Goal: Information Seeking & Learning: Find specific fact

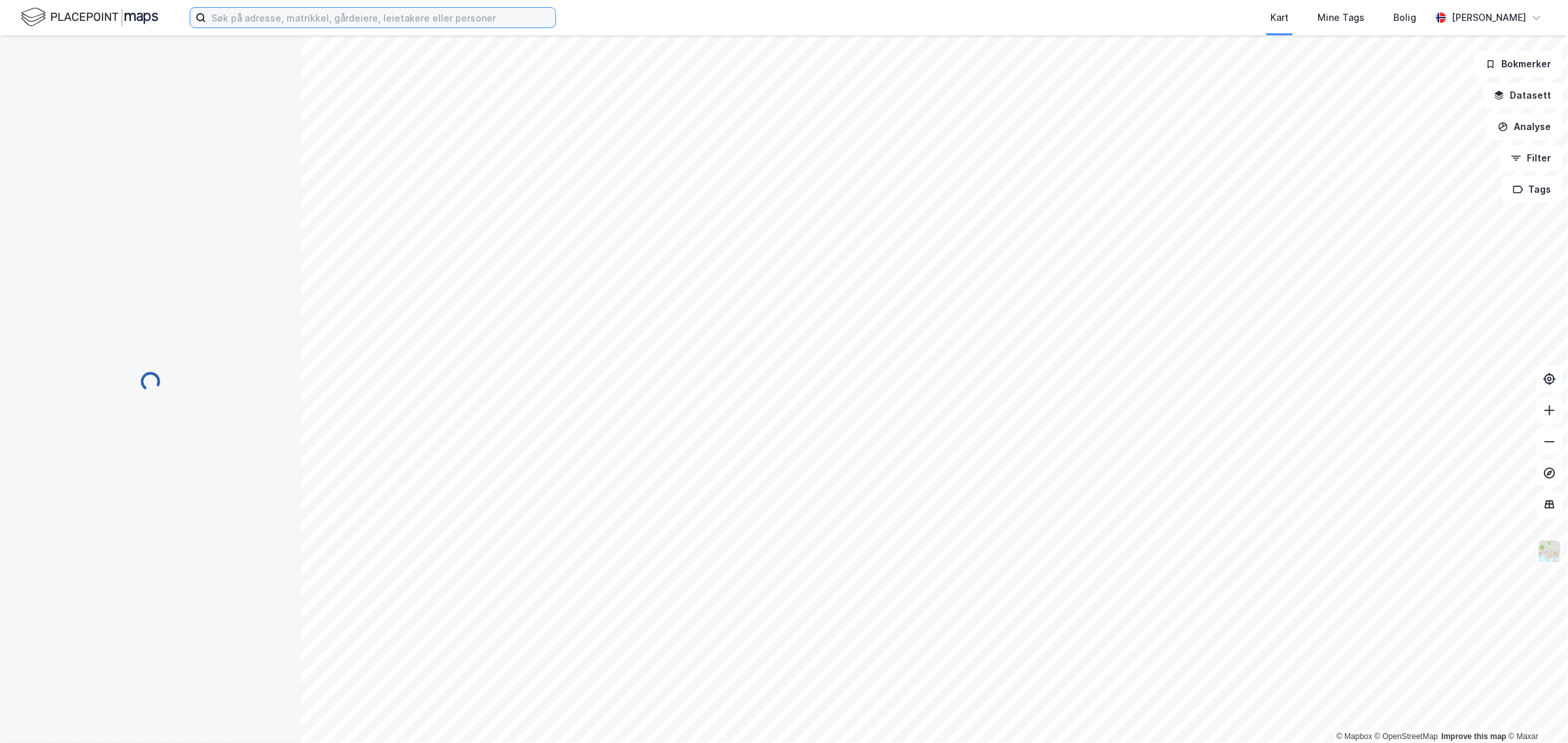
click at [311, 18] on input at bounding box center [380, 17] width 349 height 19
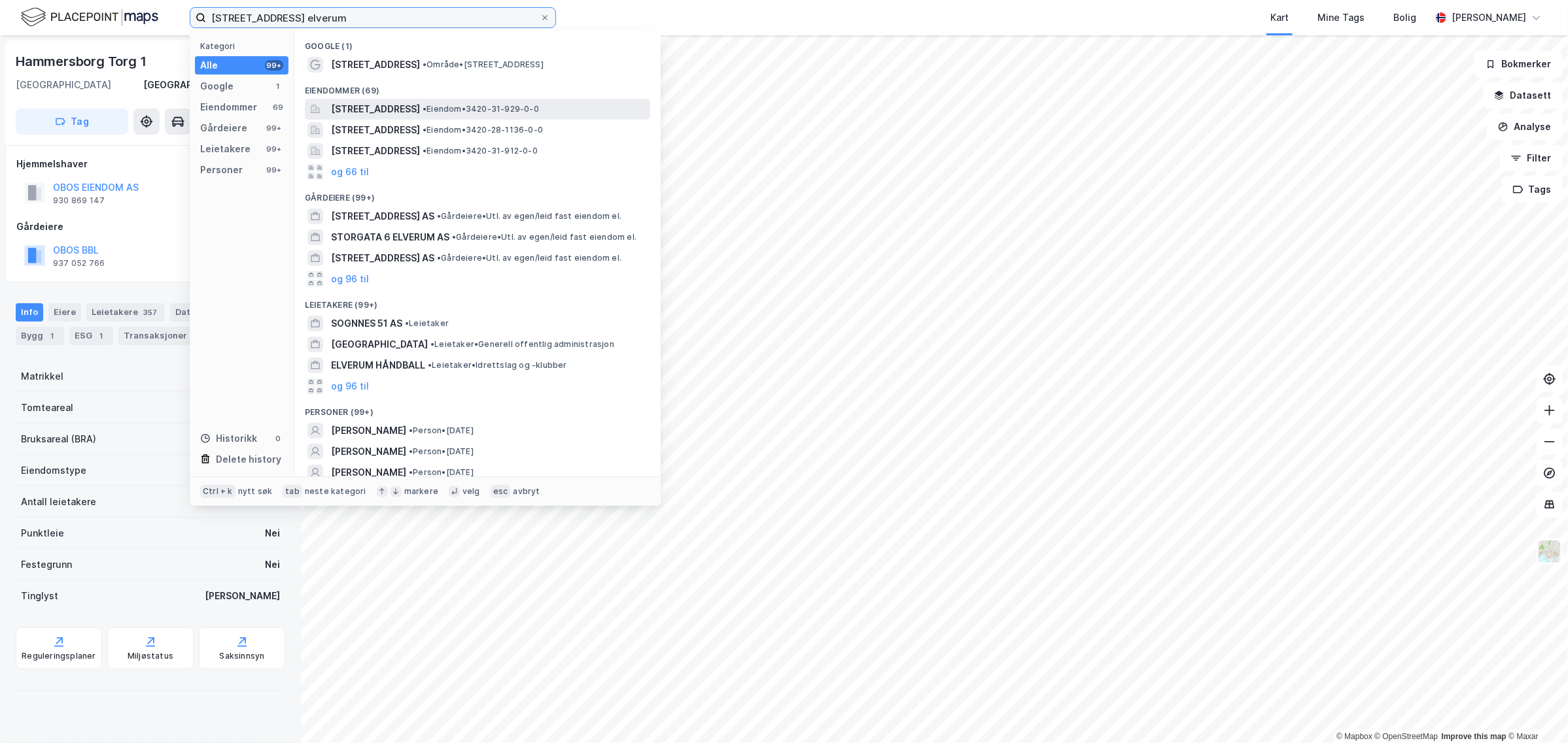
type input "[STREET_ADDRESS] elverum"
click at [539, 108] on span "• Eiendom • 3420-31-929-0-0" at bounding box center [480, 108] width 117 height 10
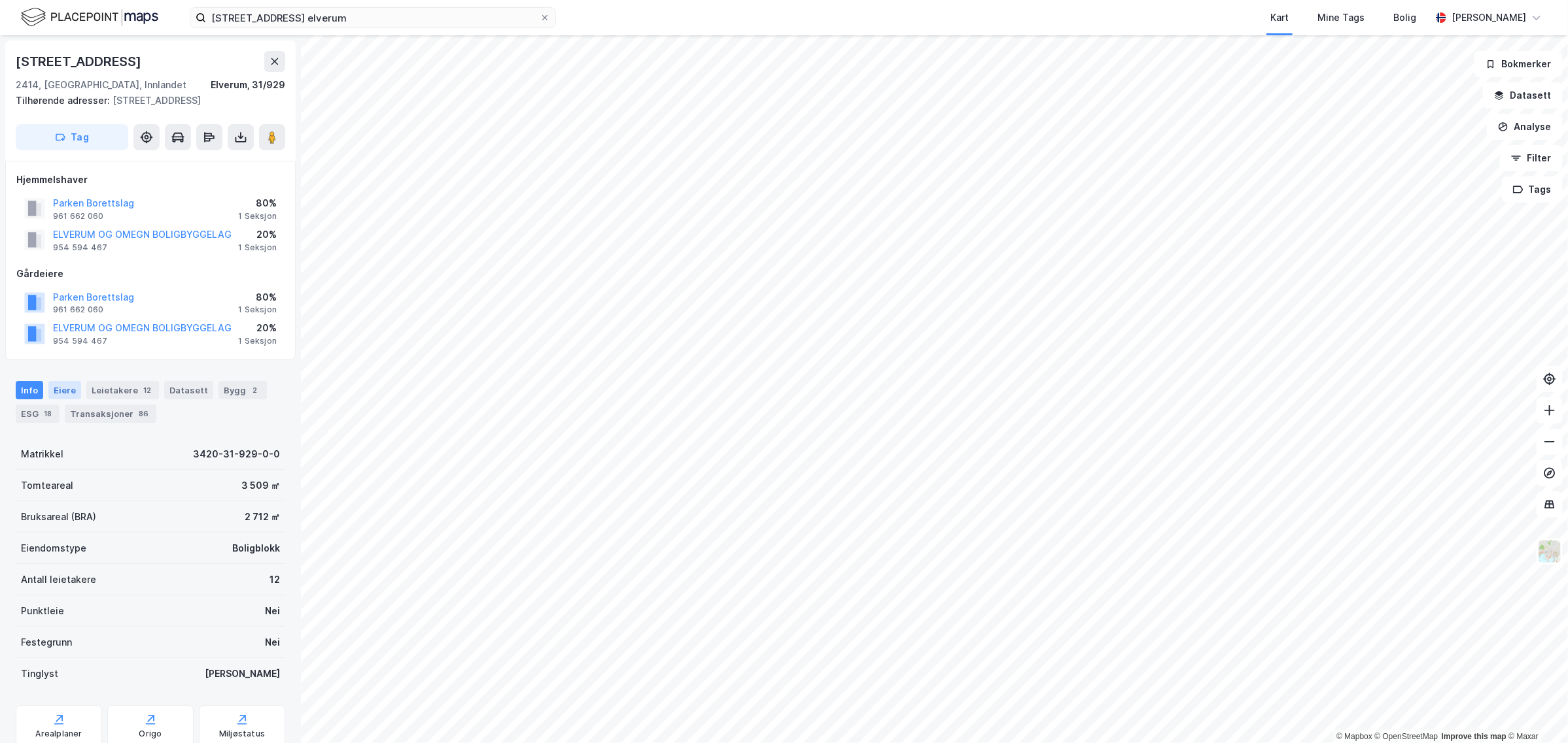
click at [63, 388] on div "Eiere" at bounding box center [64, 390] width 32 height 19
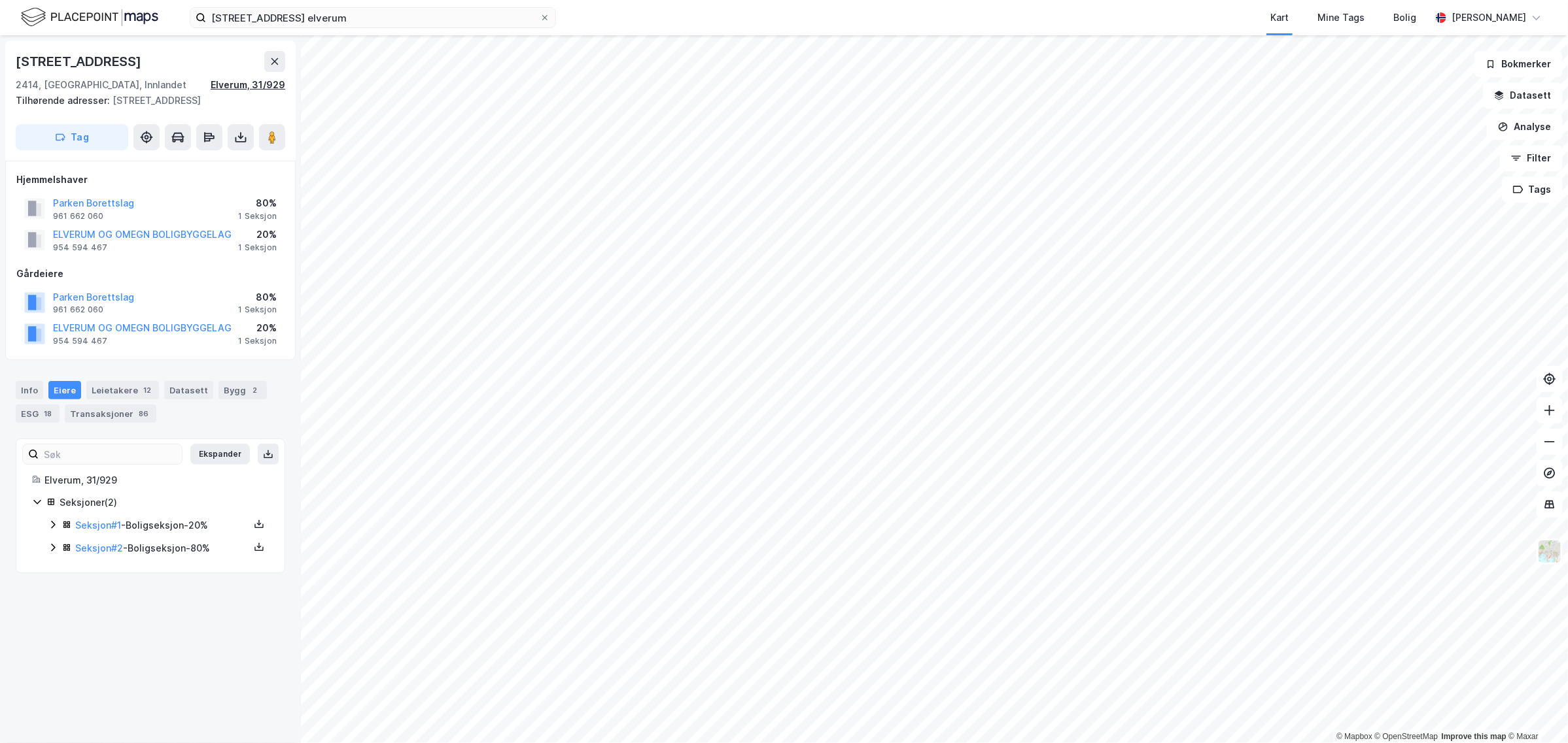
click at [228, 83] on div "Elverum, 31/929" at bounding box center [248, 84] width 75 height 16
click at [37, 503] on icon at bounding box center [37, 502] width 10 height 10
click at [53, 529] on icon at bounding box center [53, 525] width 4 height 7
click at [48, 608] on icon at bounding box center [53, 608] width 10 height 10
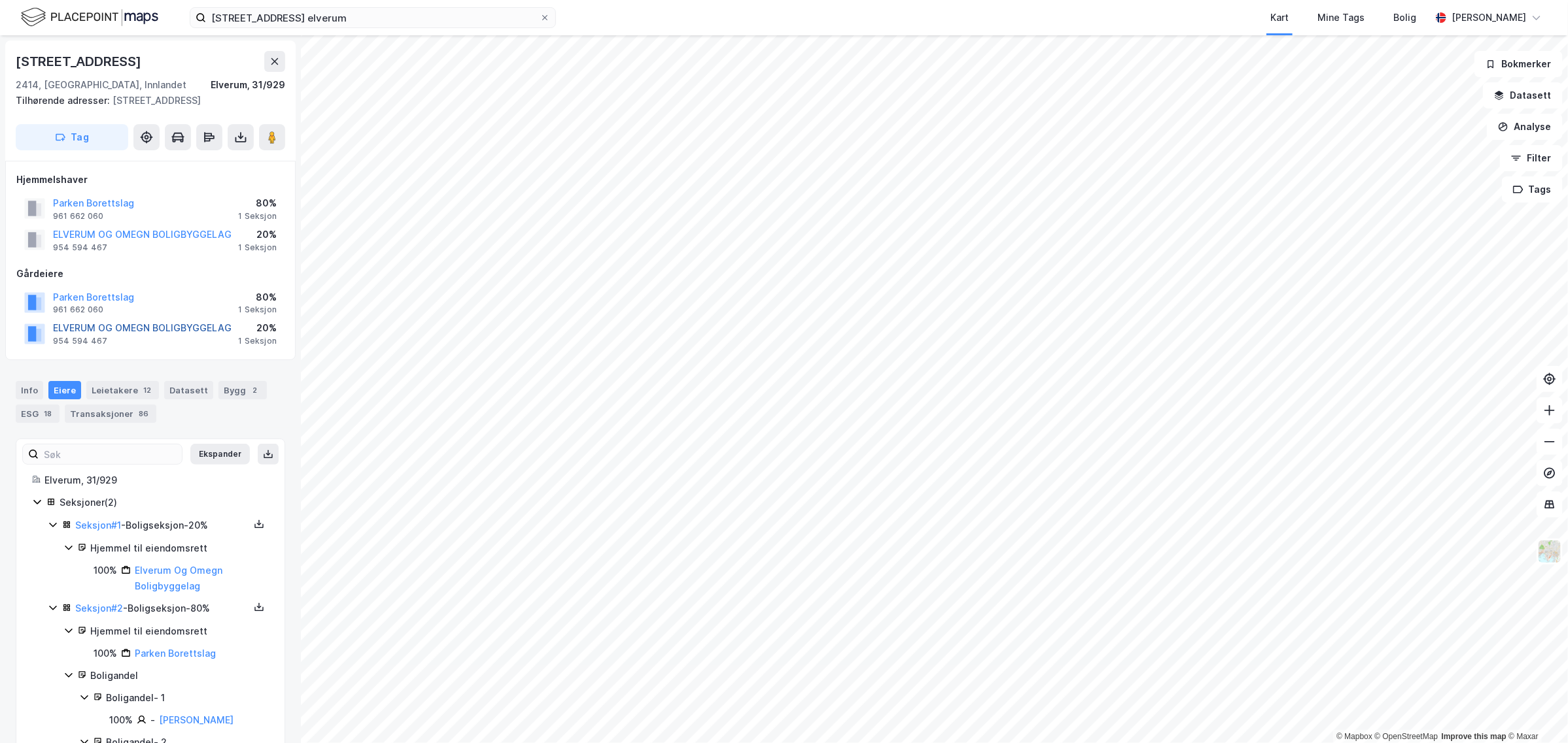
click at [0, 0] on button "ELVERUM OG OMEGN BOLIGBYGGELAG" at bounding box center [0, 0] width 0 height 0
